Goal: Task Accomplishment & Management: Manage account settings

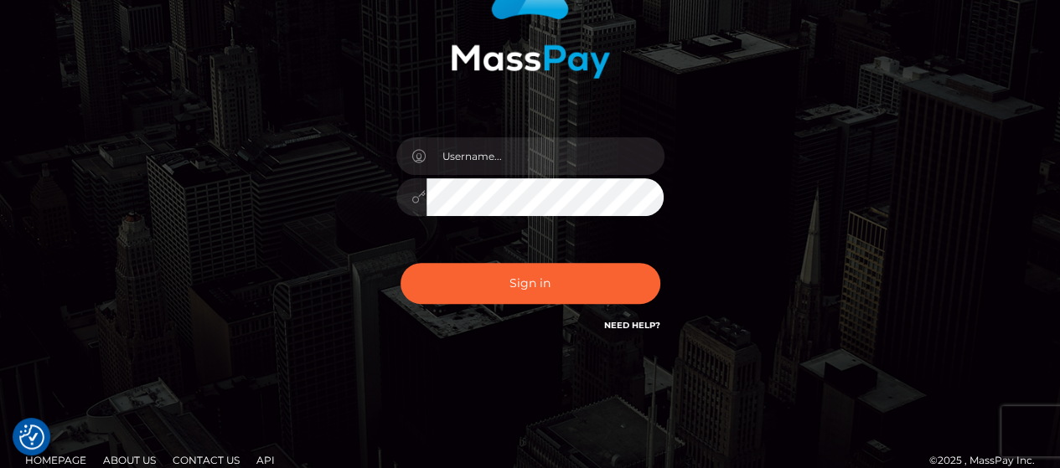
scroll to position [193, 0]
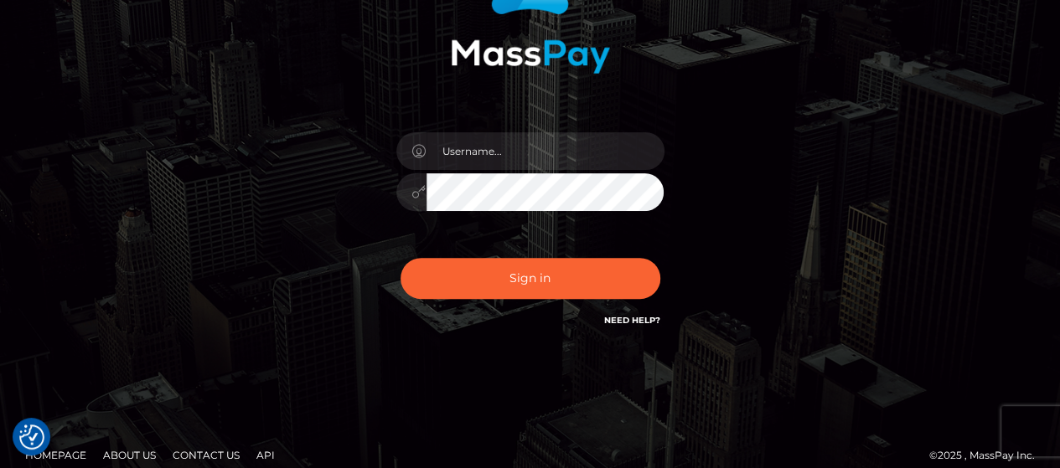
click at [473, 147] on input "text" at bounding box center [545, 151] width 238 height 38
type input "[EMAIL_ADDRESS][DOMAIN_NAME]"
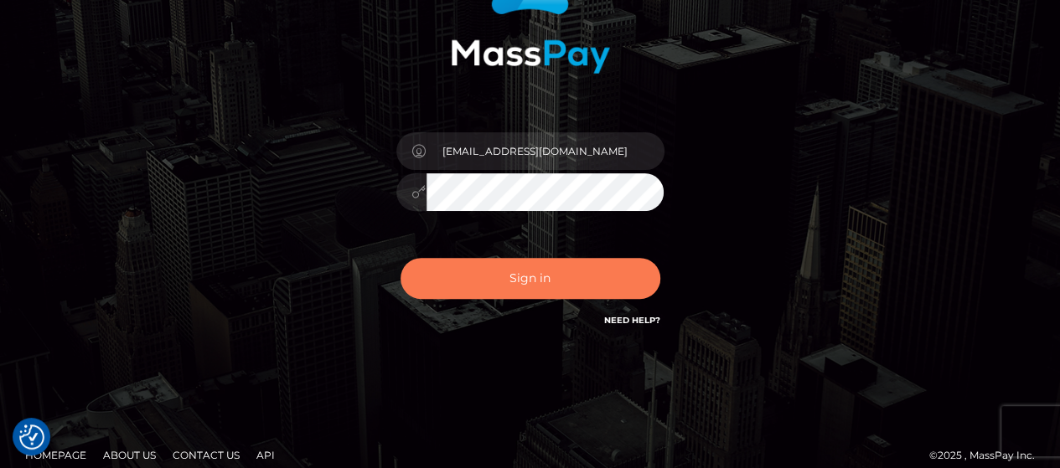
click at [498, 274] on button "Sign in" at bounding box center [530, 278] width 260 height 41
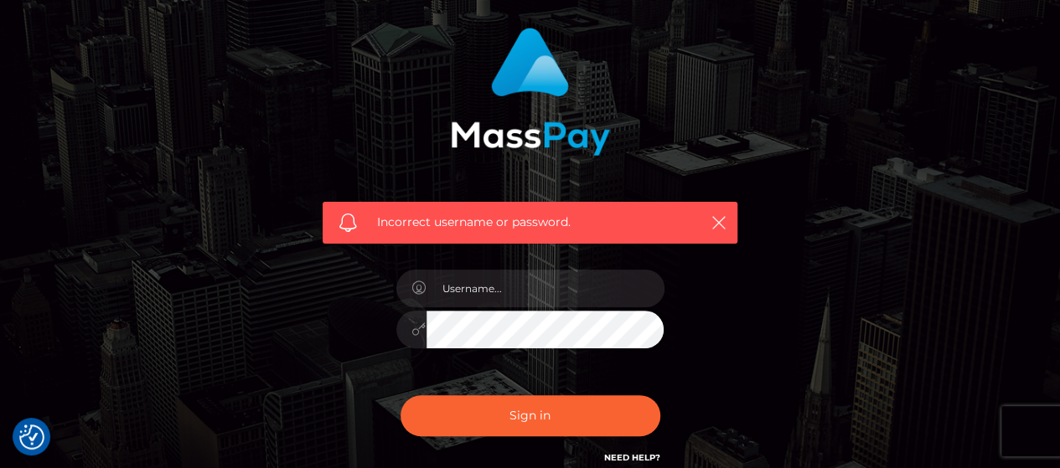
scroll to position [113, 0]
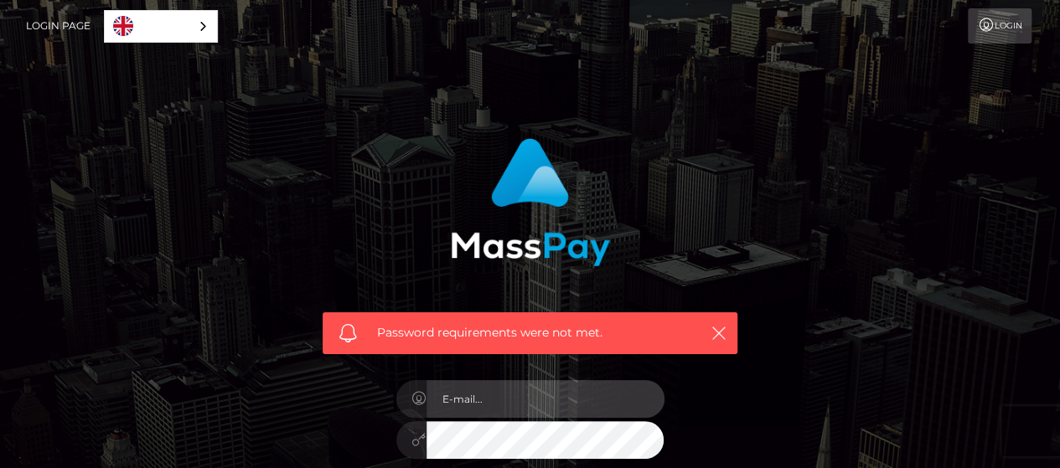
type input "[EMAIL_ADDRESS][DOMAIN_NAME]"
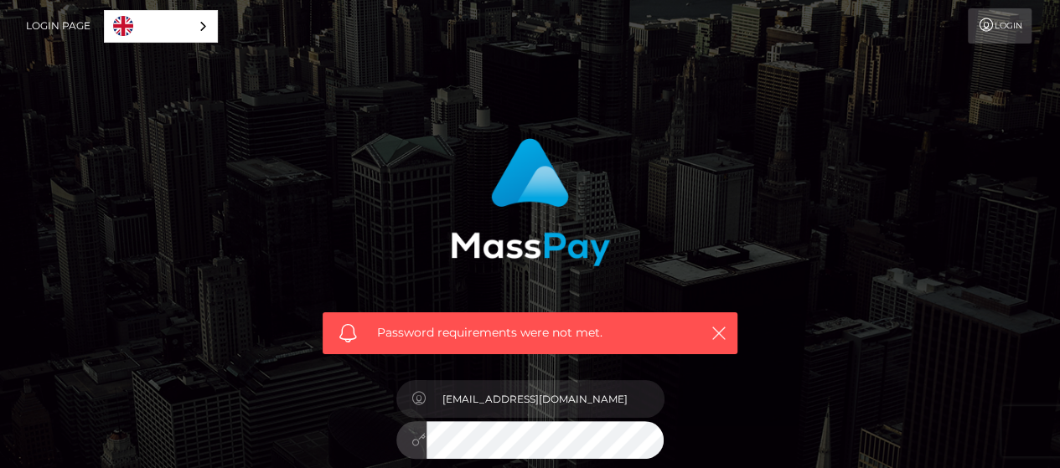
scroll to position [204, 0]
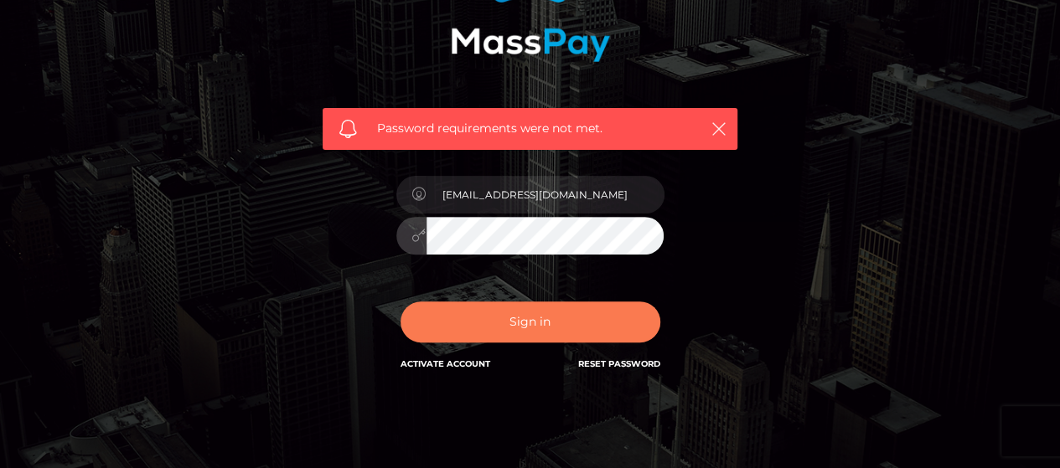
click at [586, 328] on button "Sign in" at bounding box center [530, 322] width 260 height 41
